Goal: Find contact information: Find contact information

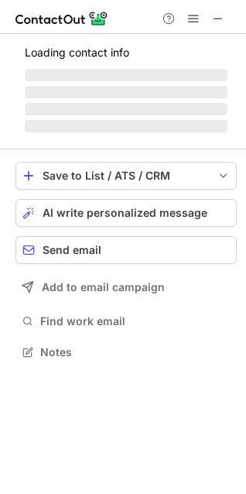
scroll to position [337, 246]
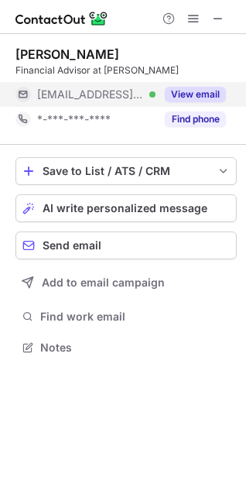
click at [207, 95] on button "View email" at bounding box center [195, 94] width 61 height 15
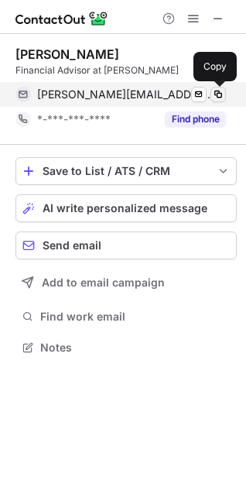
click at [221, 92] on span at bounding box center [218, 94] width 12 height 12
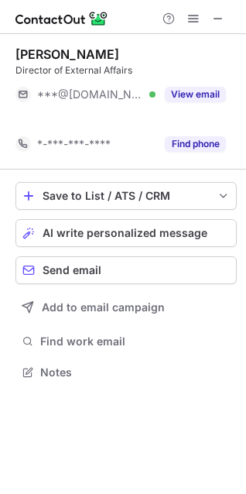
scroll to position [337, 246]
